Goal: Ask a question

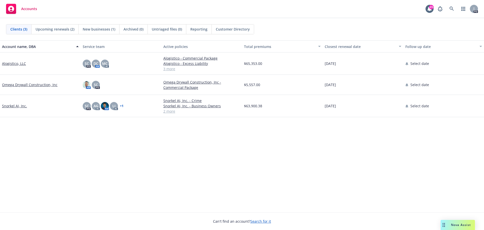
click at [456, 222] on span "Nova Assist" at bounding box center [461, 224] width 20 height 4
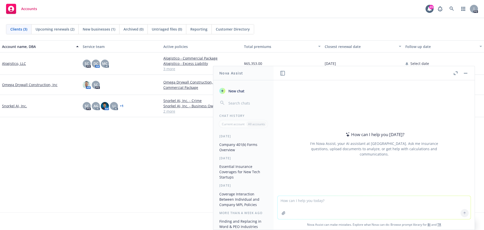
click at [329, 202] on textarea at bounding box center [374, 207] width 193 height 23
type textarea "I need to figure out a net rate for a workers comp policy. Here is the informat…"
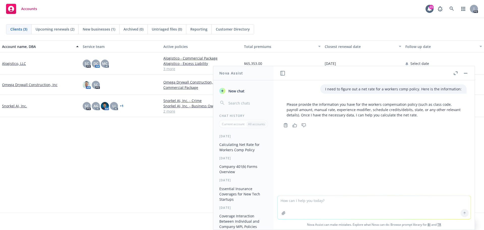
click at [312, 199] on textarea at bounding box center [374, 207] width 193 height 23
type textarea "Class code 8868 has a payroll of $5,276,513 with a base rate of 1.26%"
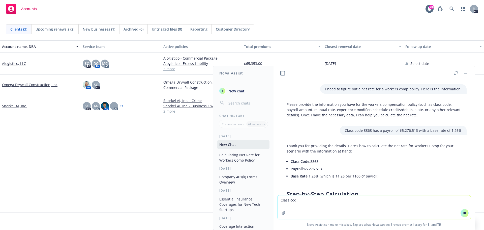
type textarea "Class code"
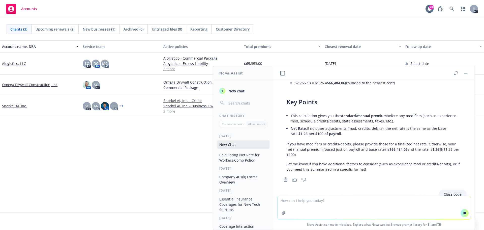
scroll to position [166, 0]
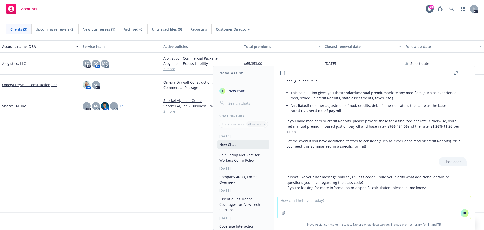
click at [308, 200] on textarea at bounding box center [374, 207] width 193 height 23
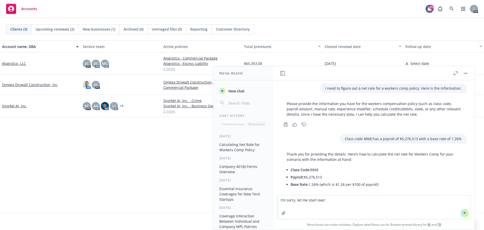
scroll to position [0, 0]
drag, startPoint x: 341, startPoint y: 140, endPoint x: 453, endPoint y: 139, distance: 112.5
click at [453, 139] on p "Class code 8868 has a payroll of $5,276,513 with a base rate of 1.26%" at bounding box center [403, 139] width 117 height 5
copy p "Class code 8868 has a payroll of $5,276,513 with a base rate of 1.26%"
click at [287, 206] on textarea "I'm sorry, let me start over:" at bounding box center [374, 207] width 193 height 24
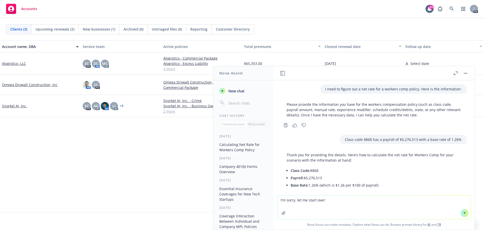
paste textarea "Class code 8868 has a payroll of $5,276,513 with a base rate of 1.26%"
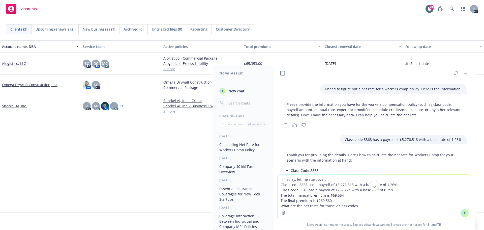
type textarea "I'm sorry, let me start over: Class code 8868 has a payroll of $5,276,513 with …"
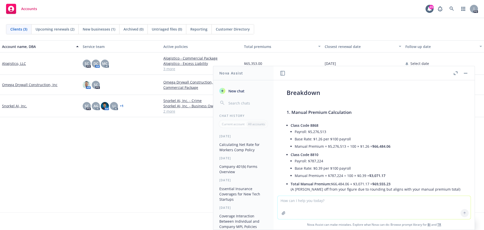
scroll to position [401, 0]
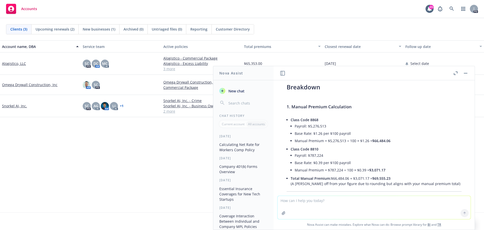
click at [304, 205] on textarea at bounding box center [374, 207] width 193 height 23
click at [427, 201] on textarea "Please update using the same information except the manual premium for 8868 is" at bounding box center [374, 207] width 193 height 24
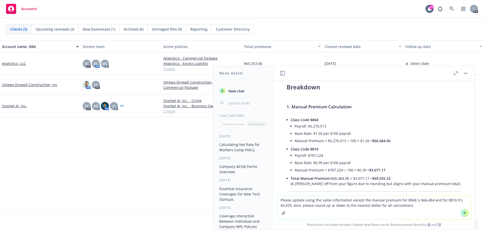
type textarea "Please update using the same information except the manual premium for 8868 is …"
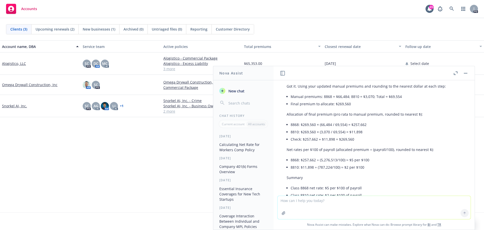
scroll to position [918, 0]
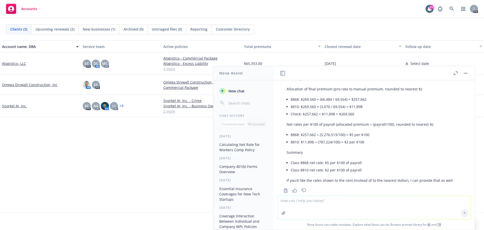
click at [295, 201] on textarea at bounding box center [374, 207] width 193 height 23
type textarea "Yes, please show the net rates down to the nearest cent, not dollar"
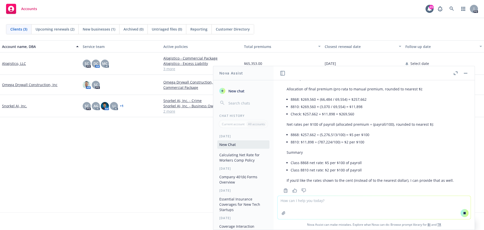
scroll to position [902, 0]
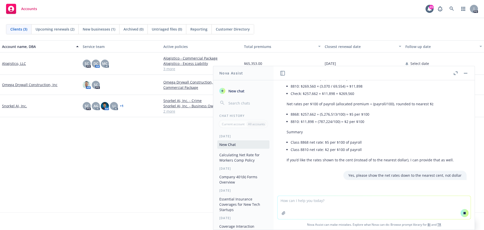
click at [304, 170] on div "I need to figure out a net rate for a workers comp policy. Here is the informat…" at bounding box center [374, 137] width 201 height 115
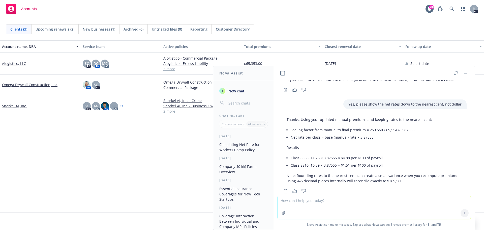
scroll to position [1019, 0]
